Goal: Transaction & Acquisition: Purchase product/service

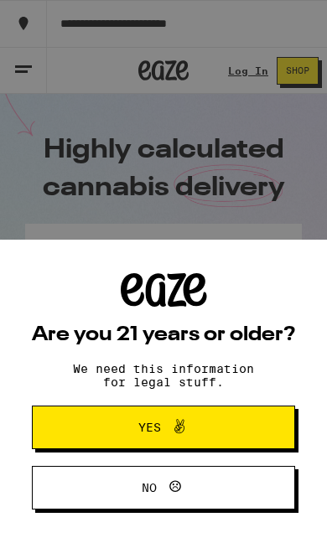
click at [262, 427] on button "Yes" at bounding box center [163, 427] width 263 height 44
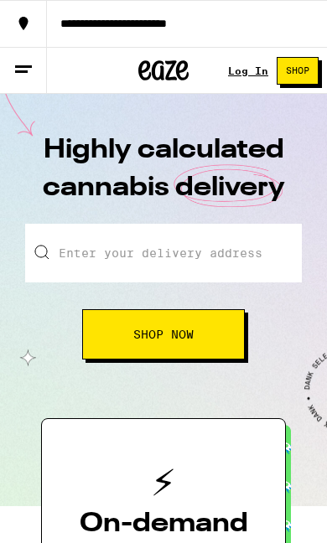
click at [95, 260] on input "Enter your delivery address" at bounding box center [163, 253] width 276 height 59
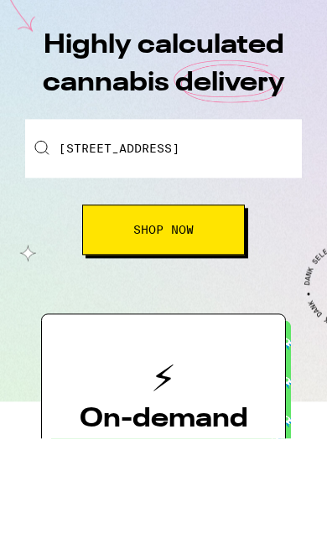
scroll to position [105, 0]
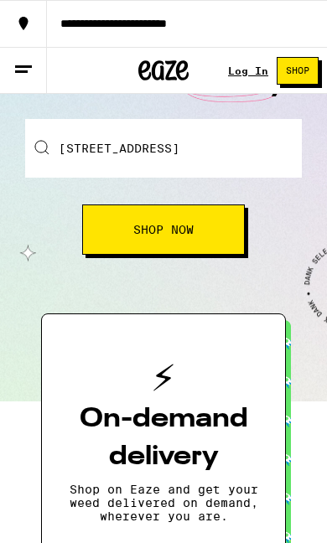
click at [206, 151] on input "[STREET_ADDRESS]" at bounding box center [163, 148] width 276 height 59
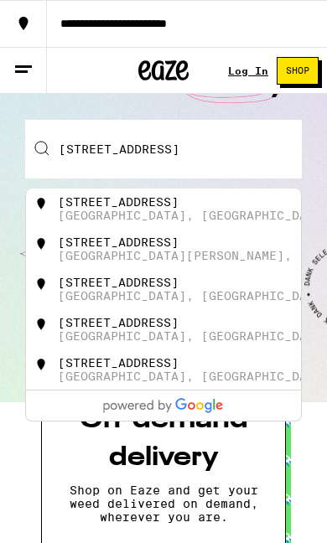
click at [167, 206] on div "[STREET_ADDRESS]" at bounding box center [118, 201] width 121 height 13
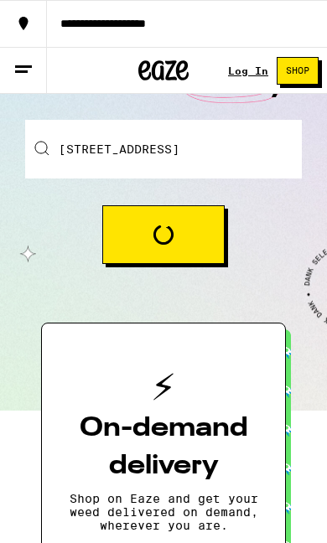
type input "[STREET_ADDRESS]"
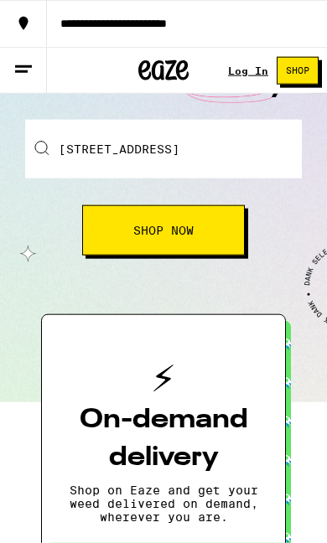
scroll to position [105, 0]
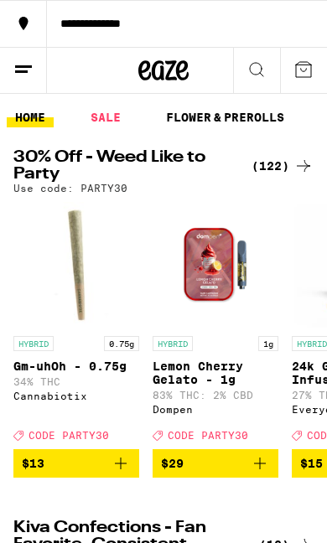
click at [316, 73] on button at bounding box center [303, 70] width 47 height 45
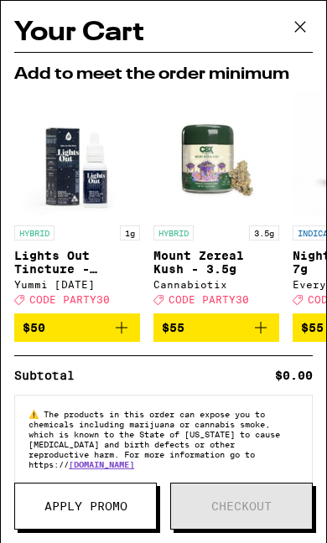
click at [311, 29] on icon at bounding box center [299, 26] width 25 height 25
